Goal: Information Seeking & Learning: Learn about a topic

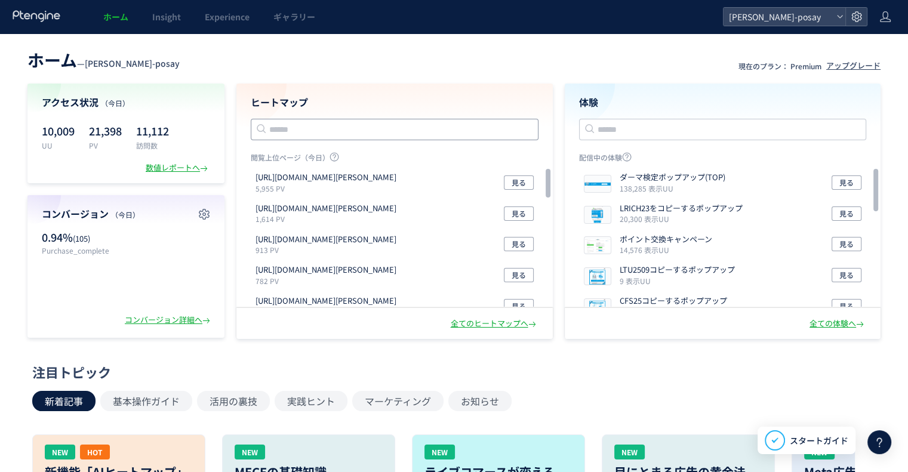
click at [425, 127] on input "text" at bounding box center [395, 130] width 288 height 22
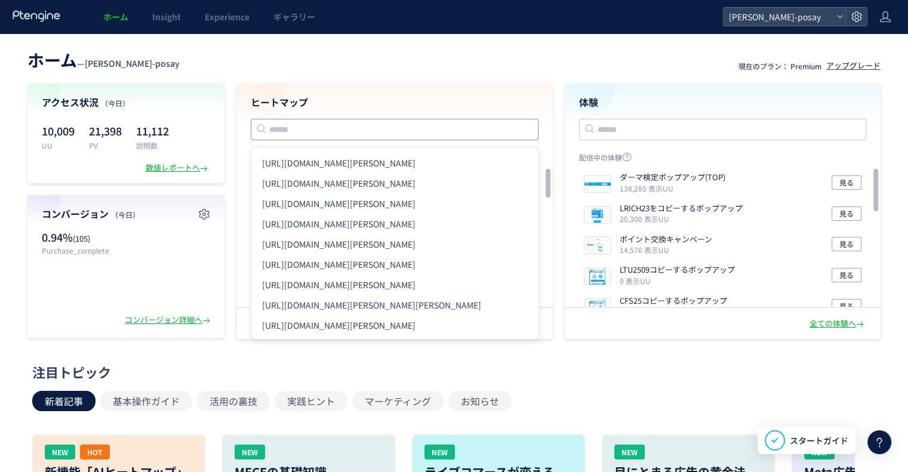
click at [377, 125] on input "text" at bounding box center [395, 130] width 288 height 22
click at [262, 382] on div "注目トピック" at bounding box center [451, 372] width 838 height 19
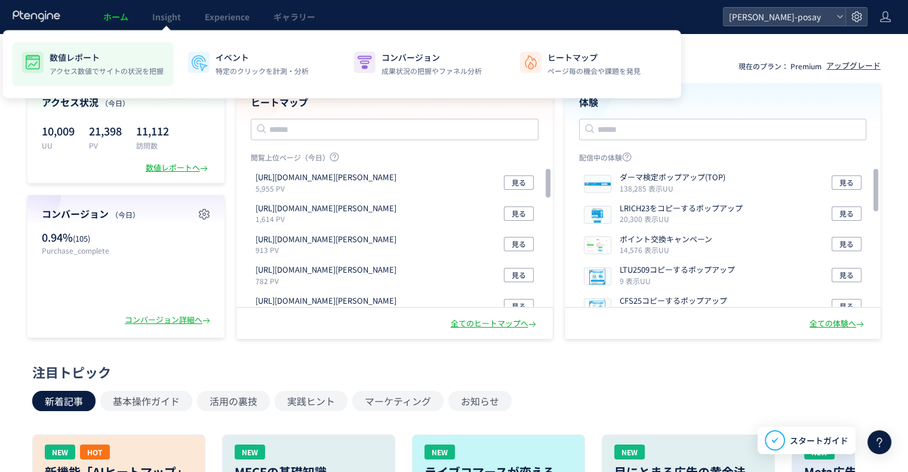
click at [139, 66] on p "アクセス数値でサイトの状況を把握" at bounding box center [107, 71] width 114 height 11
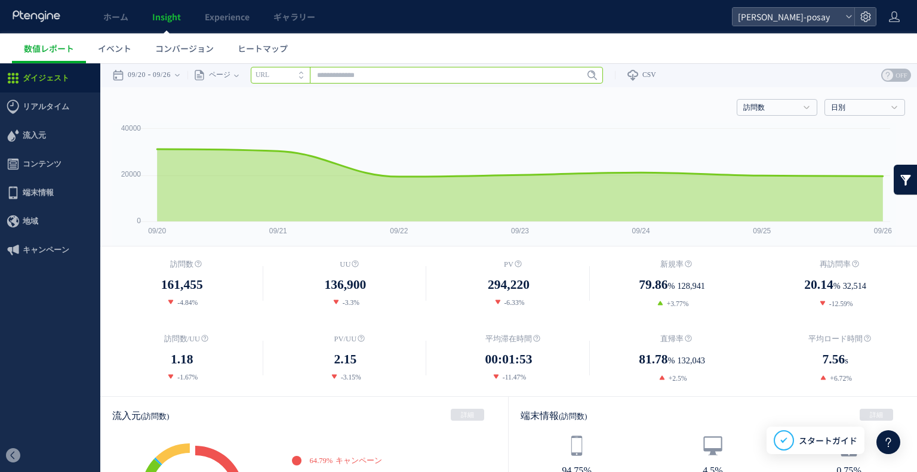
click at [355, 72] on input "text" at bounding box center [427, 75] width 352 height 17
paste input "**********"
click at [415, 74] on input "**********" at bounding box center [427, 75] width 352 height 17
click at [415, 73] on input "**********" at bounding box center [427, 75] width 352 height 17
paste input "**********"
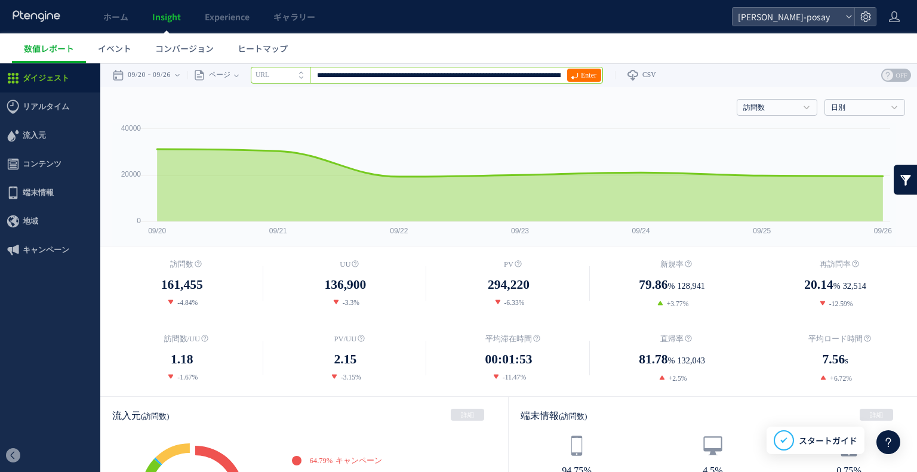
scroll to position [0, 64]
click at [587, 76] on span "Enter" at bounding box center [589, 75] width 16 height 13
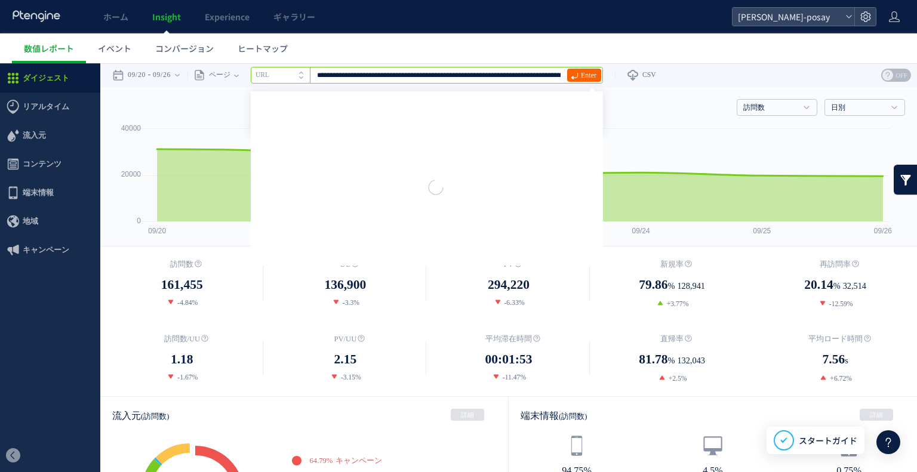
scroll to position [0, 160]
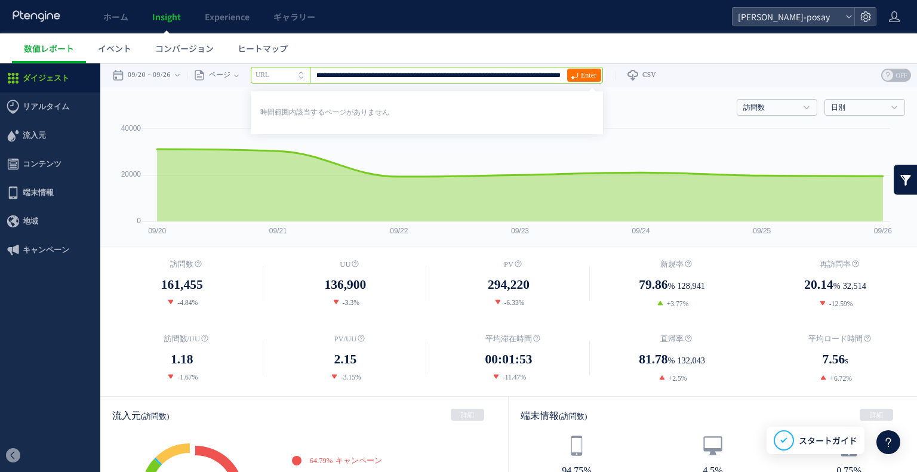
drag, startPoint x: 474, startPoint y: 73, endPoint x: 917, endPoint y: 99, distance: 443.9
click at [593, 73] on span "Enter" at bounding box center [589, 75] width 16 height 13
drag, startPoint x: 349, startPoint y: 73, endPoint x: 82, endPoint y: 75, distance: 267.0
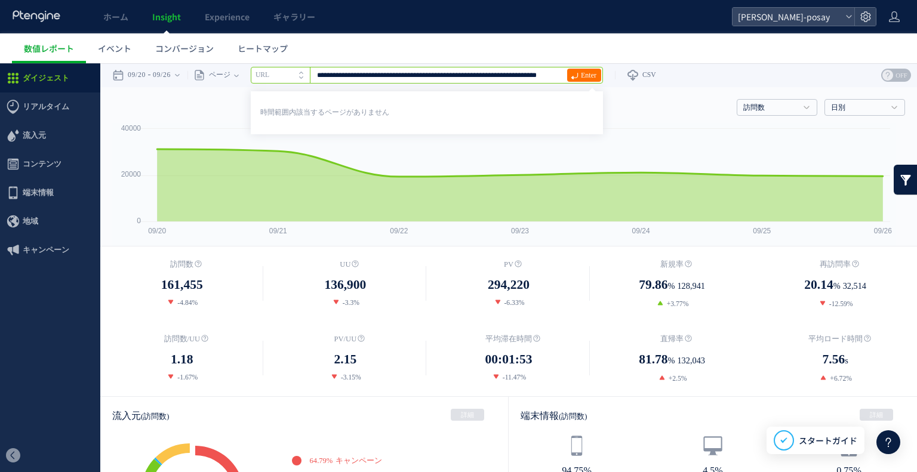
click at [601, 72] on link "Enter" at bounding box center [584, 75] width 34 height 13
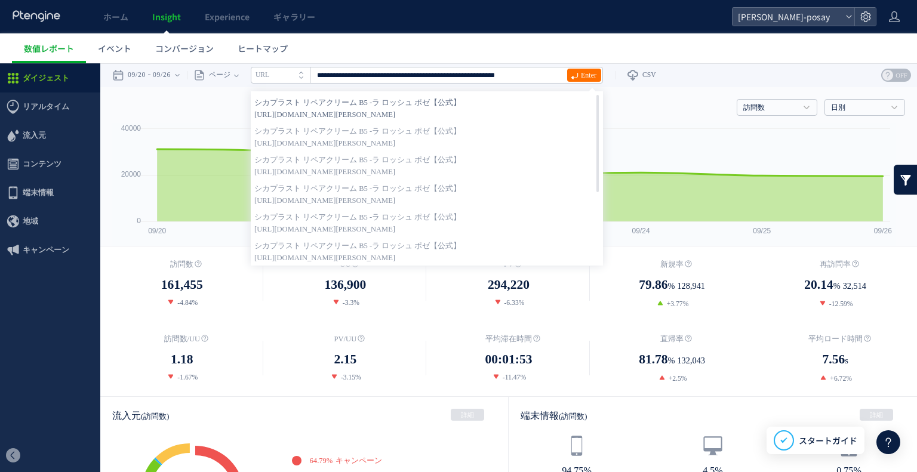
click at [517, 109] on span "[URL][DOMAIN_NAME][PERSON_NAME]" at bounding box center [426, 115] width 345 height 12
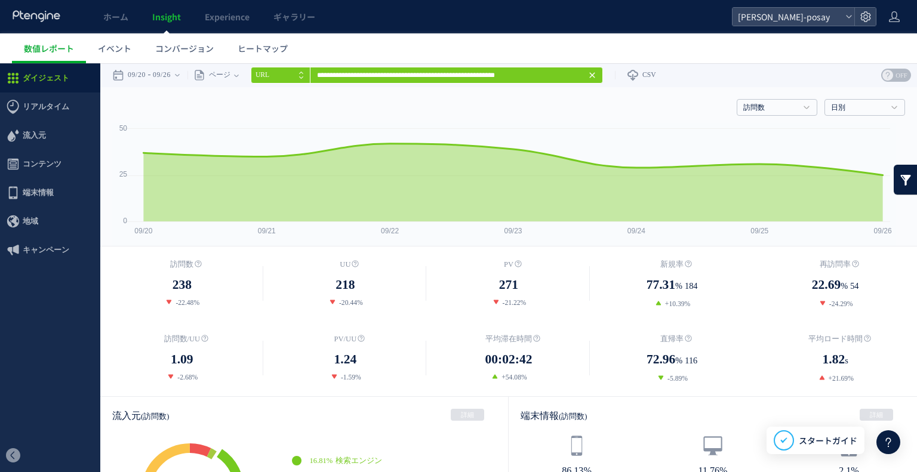
click at [309, 75] on span at bounding box center [304, 79] width 10 height 8
type input "**********"
click at [861, 108] on link "日別" at bounding box center [858, 108] width 54 height 11
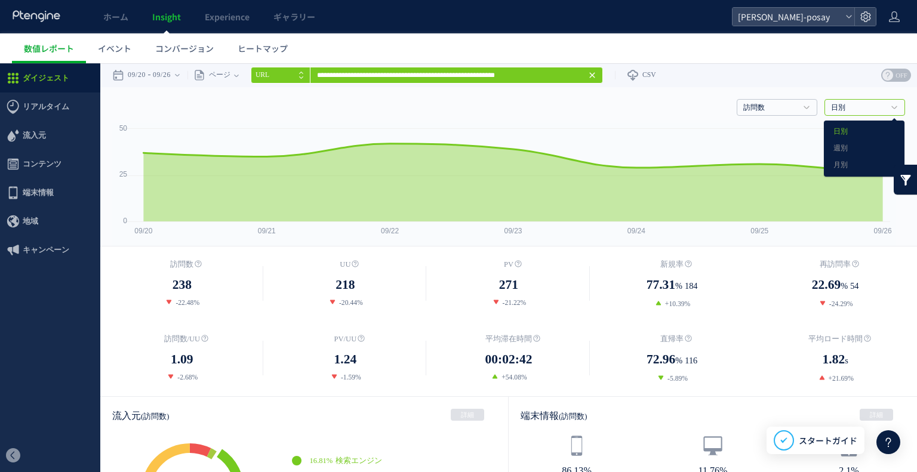
click at [861, 108] on link "日別" at bounding box center [858, 108] width 54 height 11
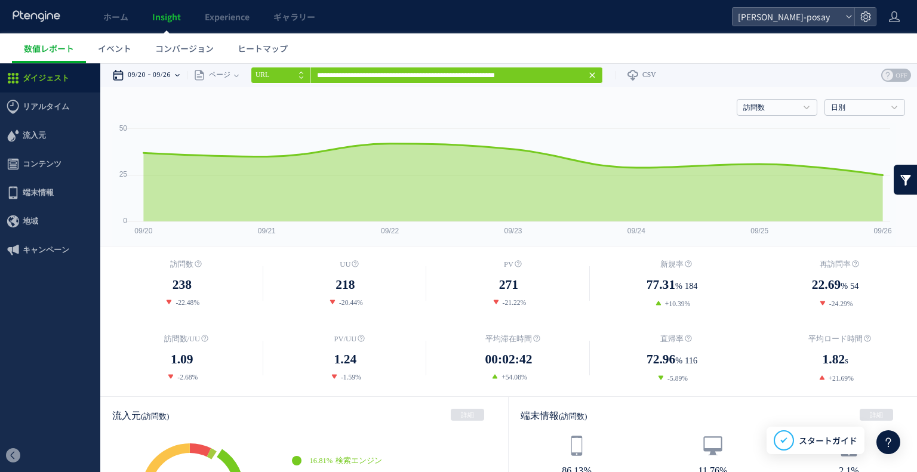
click at [180, 76] on icon at bounding box center [177, 75] width 5 height 24
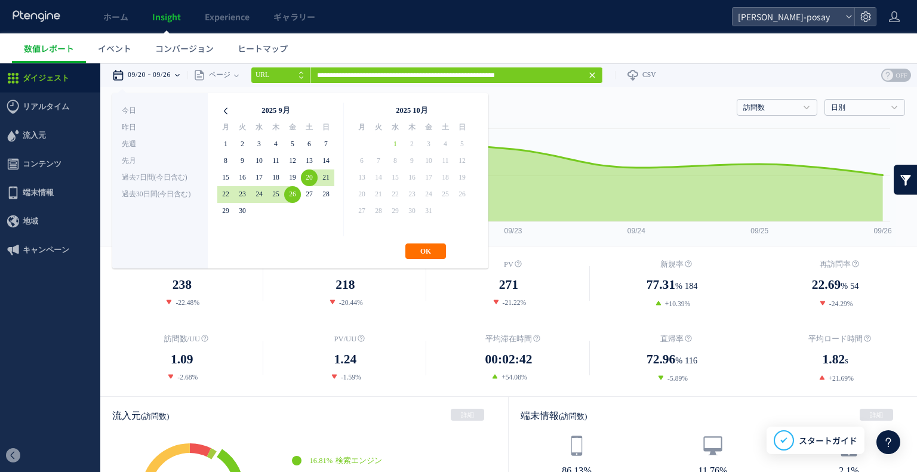
click at [228, 112] on icon at bounding box center [225, 111] width 17 height 17
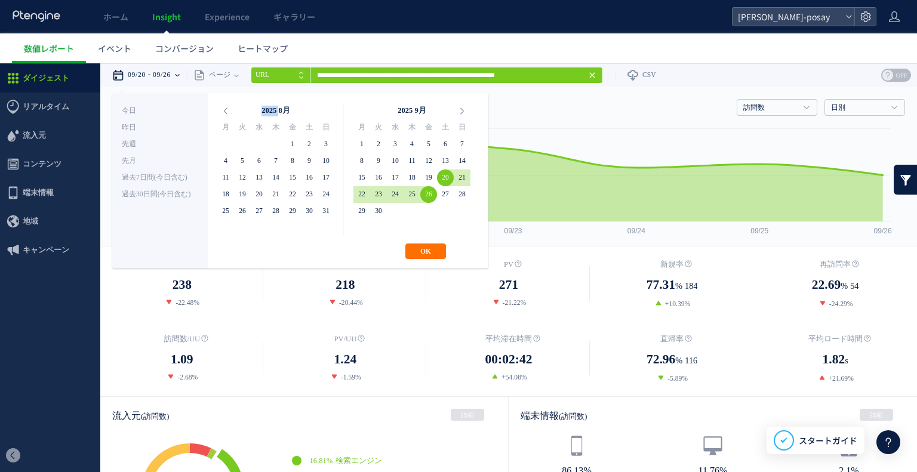
click at [228, 112] on icon at bounding box center [225, 111] width 17 height 17
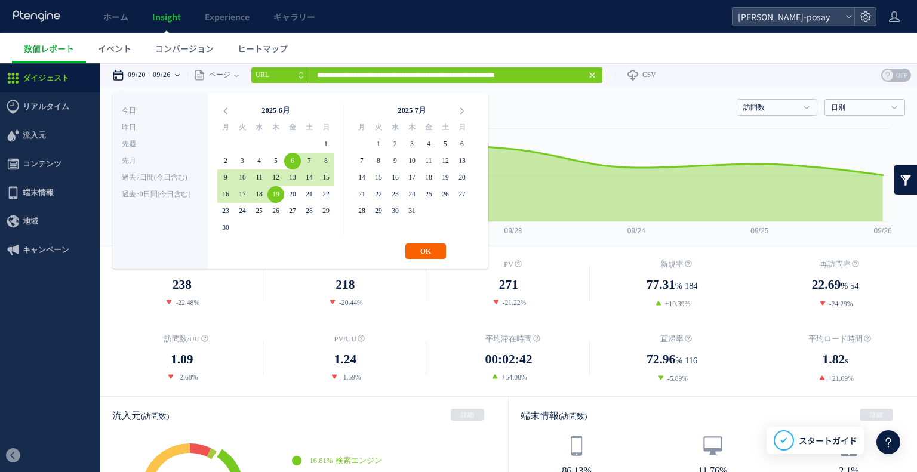
click at [418, 250] on button "OK" at bounding box center [426, 252] width 41 height 16
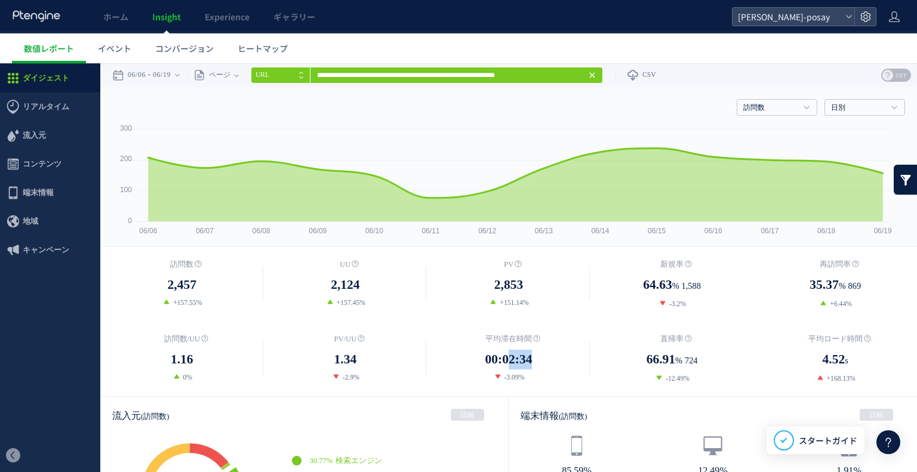
drag, startPoint x: 505, startPoint y: 358, endPoint x: 544, endPoint y: 359, distance: 39.4
click at [544, 359] on dd "00:02:34" at bounding box center [509, 360] width 164 height 20
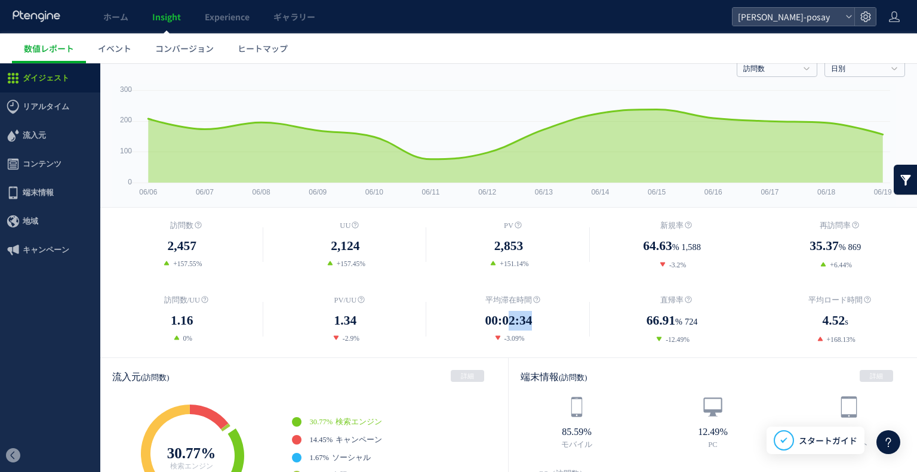
scroll to position [60, 0]
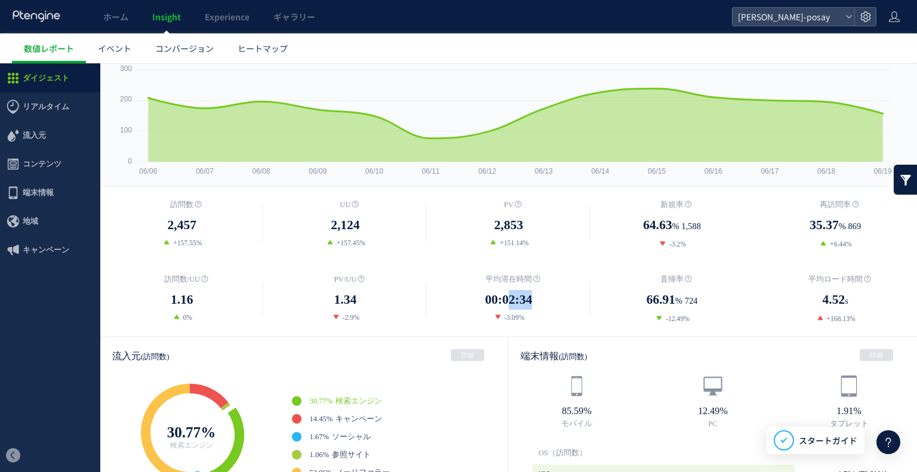
click at [501, 296] on span "00:02:34" at bounding box center [509, 300] width 47 height 20
drag, startPoint x: 501, startPoint y: 296, endPoint x: 548, endPoint y: 296, distance: 47.8
click at [548, 296] on dd "00:02:34" at bounding box center [509, 300] width 164 height 20
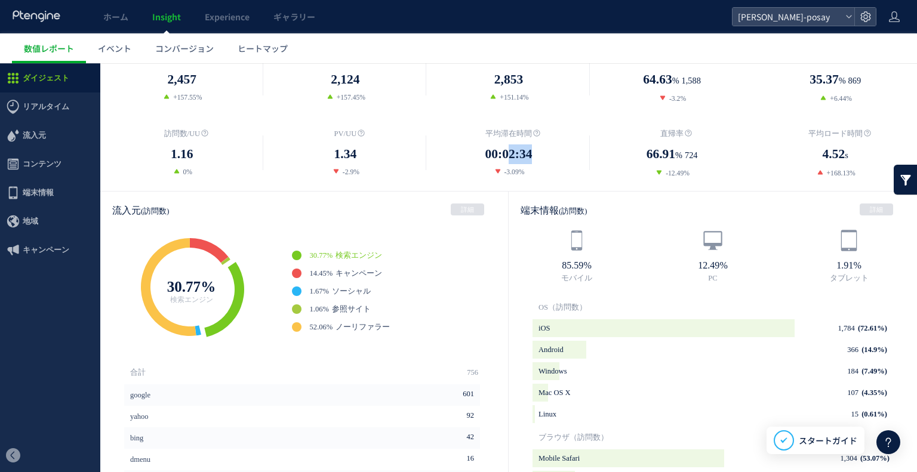
scroll to position [179, 0]
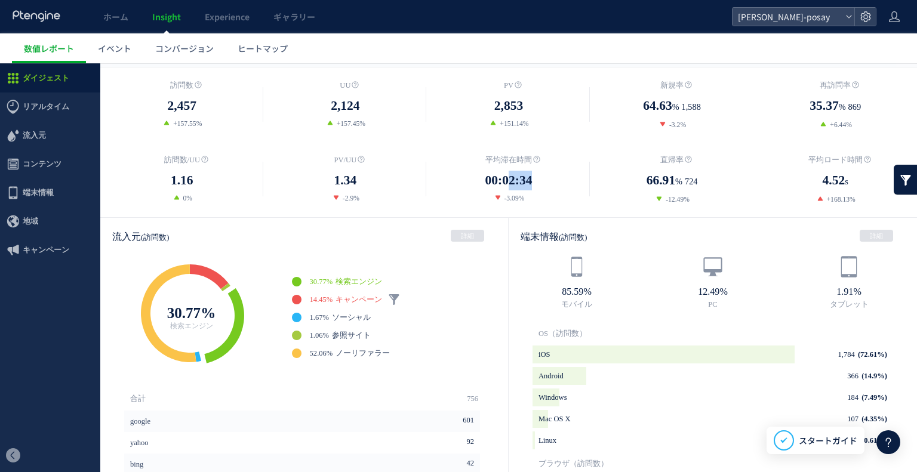
click at [354, 297] on span "キャンペーン" at bounding box center [359, 300] width 47 height 8
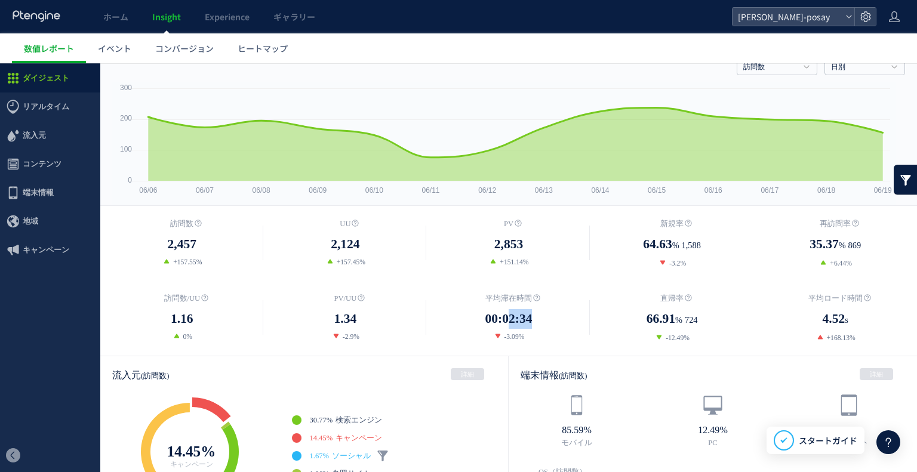
scroll to position [0, 0]
